Goal: Navigation & Orientation: Find specific page/section

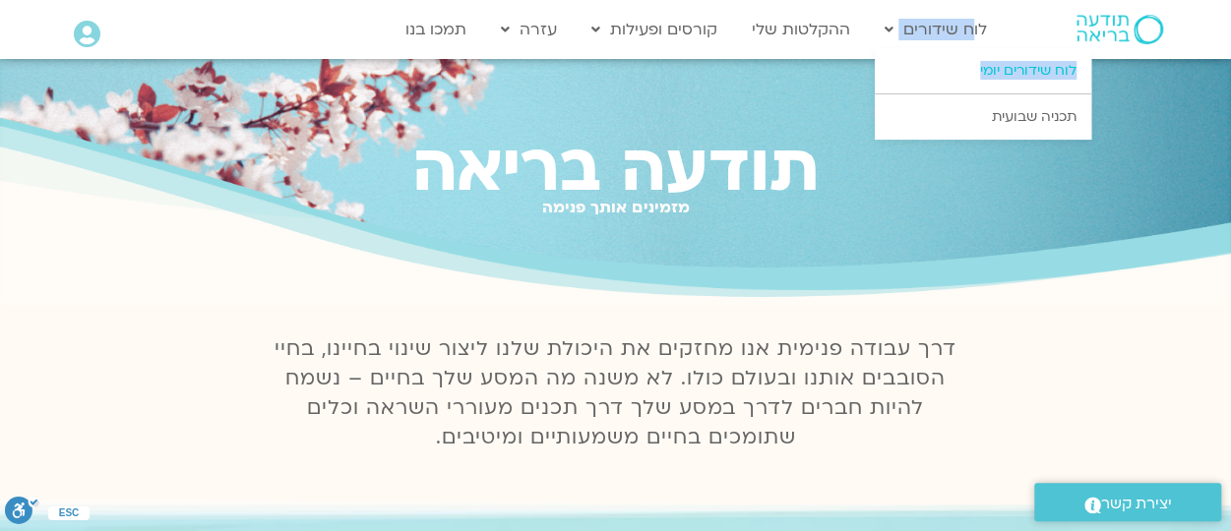
drag, startPoint x: 972, startPoint y: 34, endPoint x: 975, endPoint y: 62, distance: 27.7
click at [975, 48] on li "לוח שידורים לוח שידורים יומי תכניה שבועית" at bounding box center [936, 29] width 122 height 37
click at [978, 75] on link "לוח שידורים יומי" at bounding box center [983, 70] width 216 height 45
